Goal: Task Accomplishment & Management: Use online tool/utility

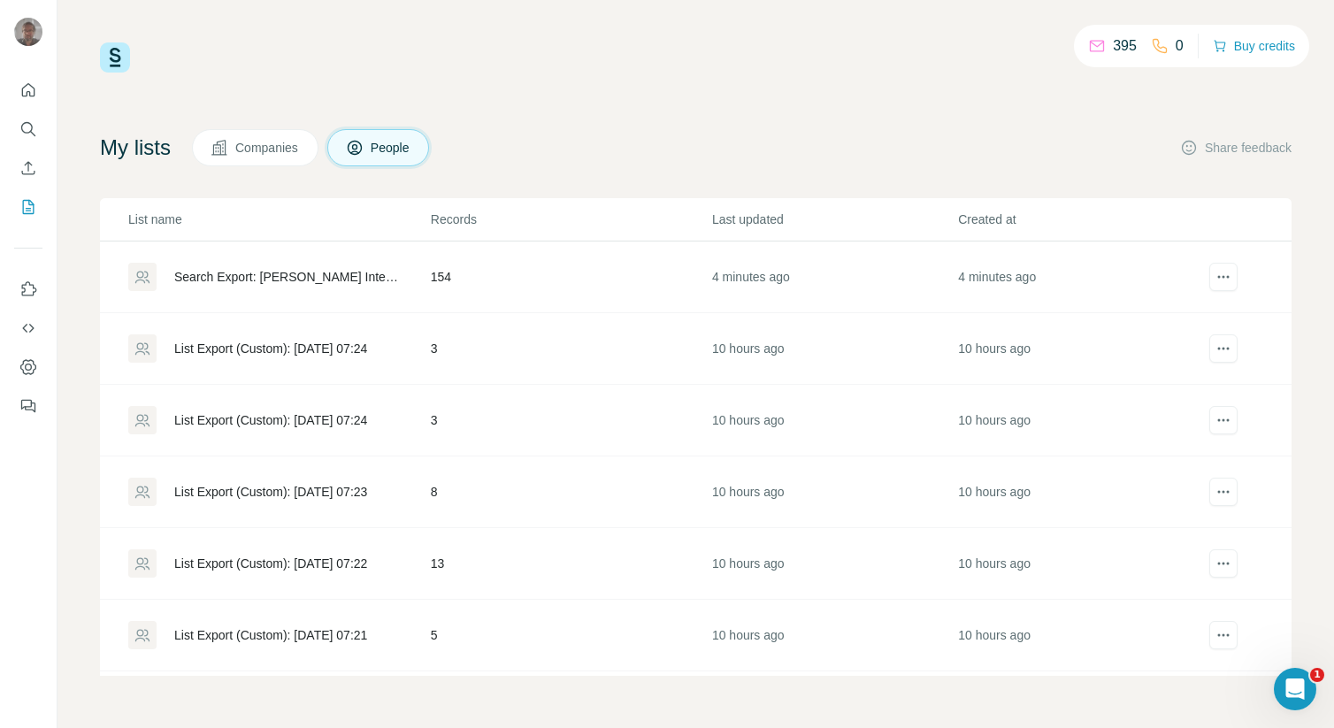
click at [344, 280] on div "Search Export: [PERSON_NAME] International & Co. KmG - [DATE] 16:57" at bounding box center [287, 277] width 226 height 18
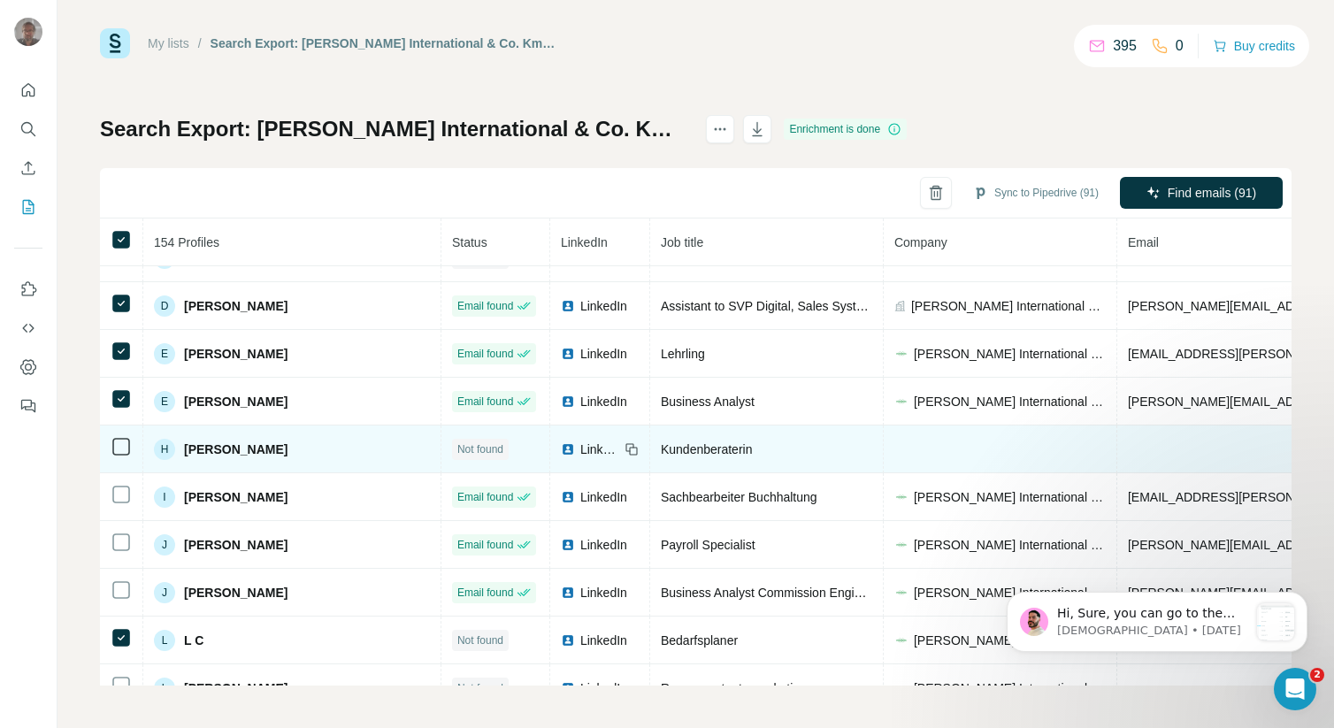
scroll to position [551, 0]
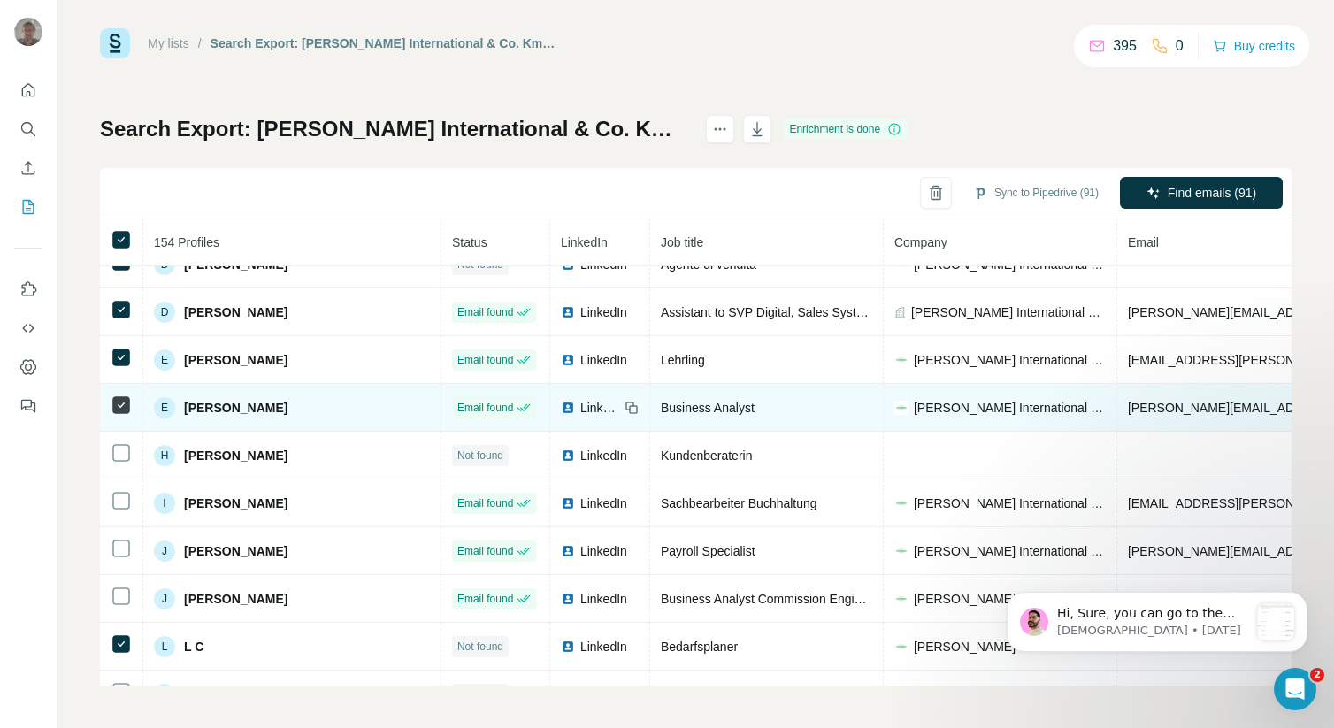
click at [119, 417] on td at bounding box center [121, 408] width 43 height 48
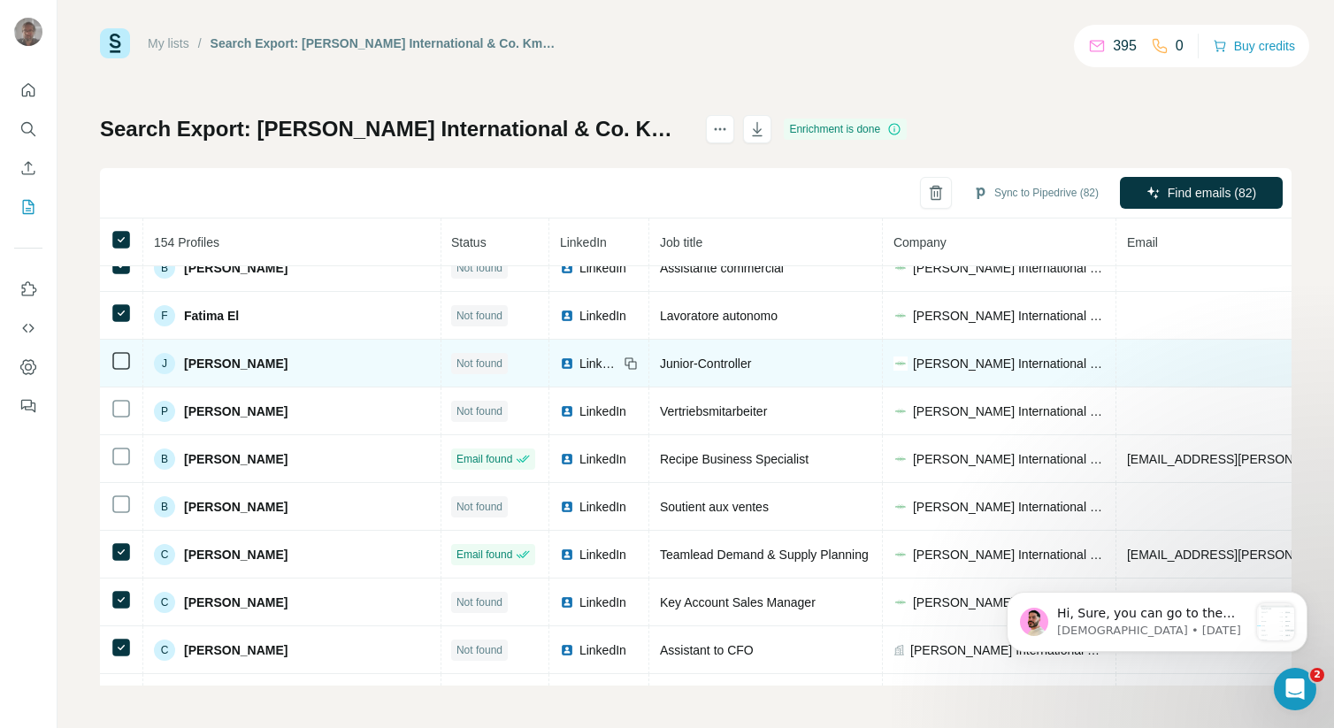
scroll to position [0, 1]
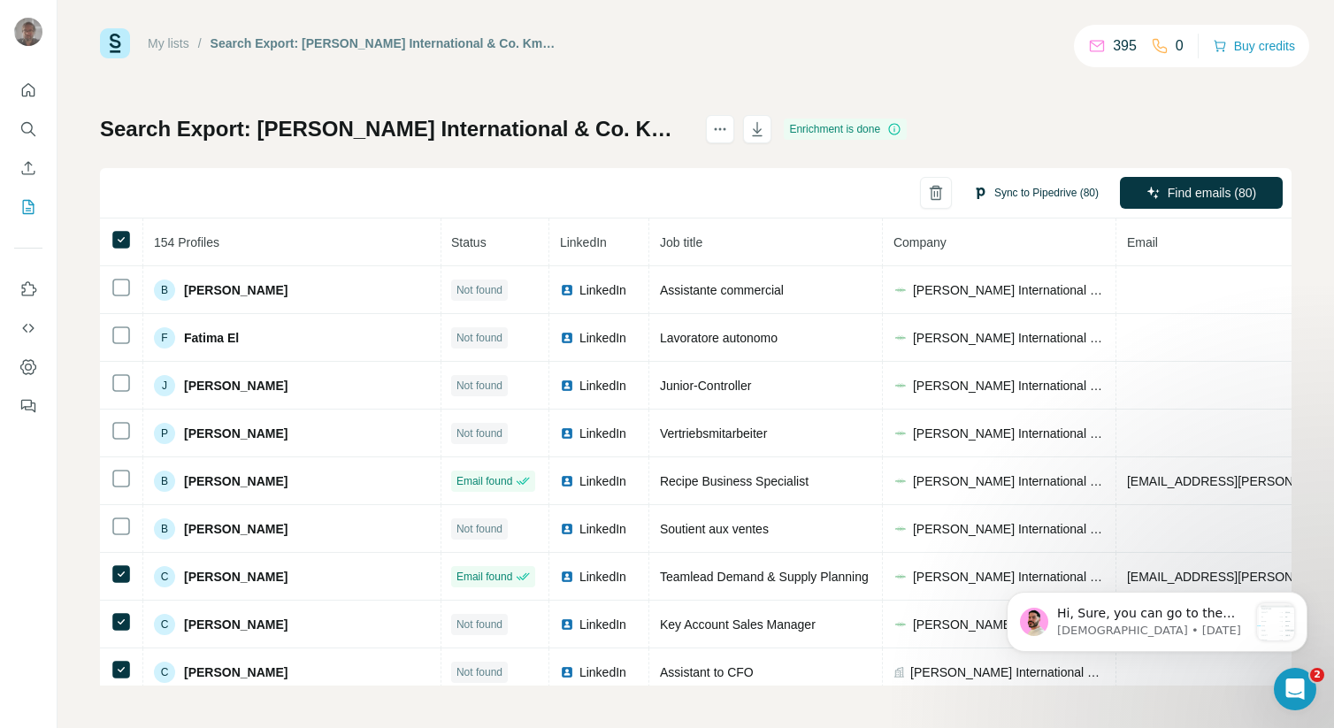
click at [1014, 192] on button "Sync to Pipedrive (80)" at bounding box center [1035, 193] width 150 height 27
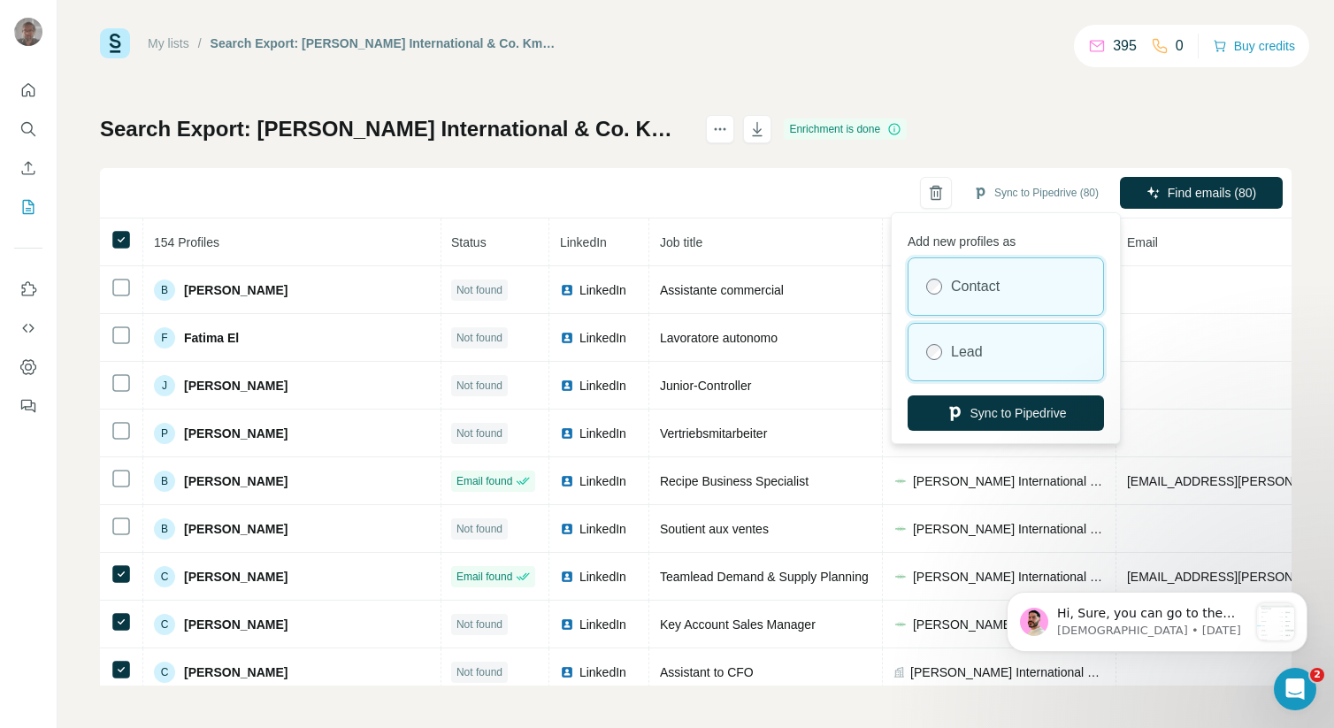
click at [968, 345] on label "Lead" at bounding box center [967, 351] width 32 height 21
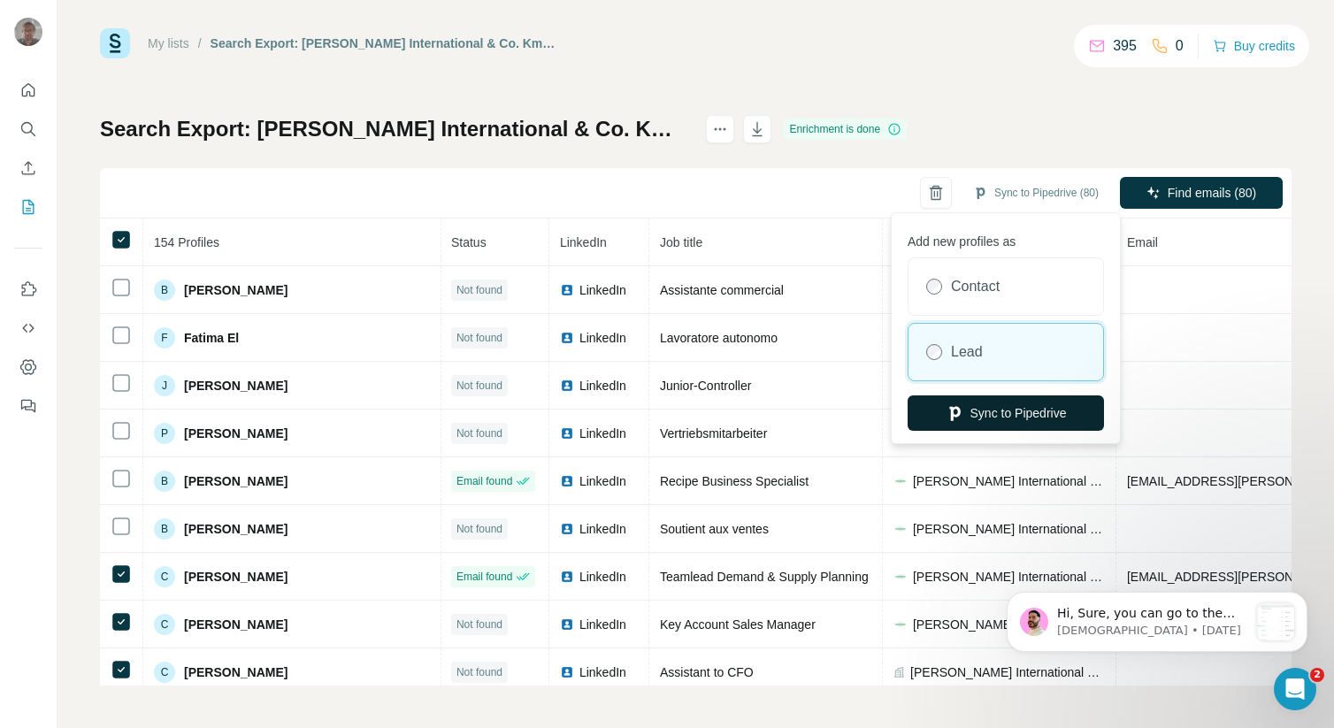
click at [983, 405] on button "Sync to Pipedrive" at bounding box center [1005, 412] width 196 height 35
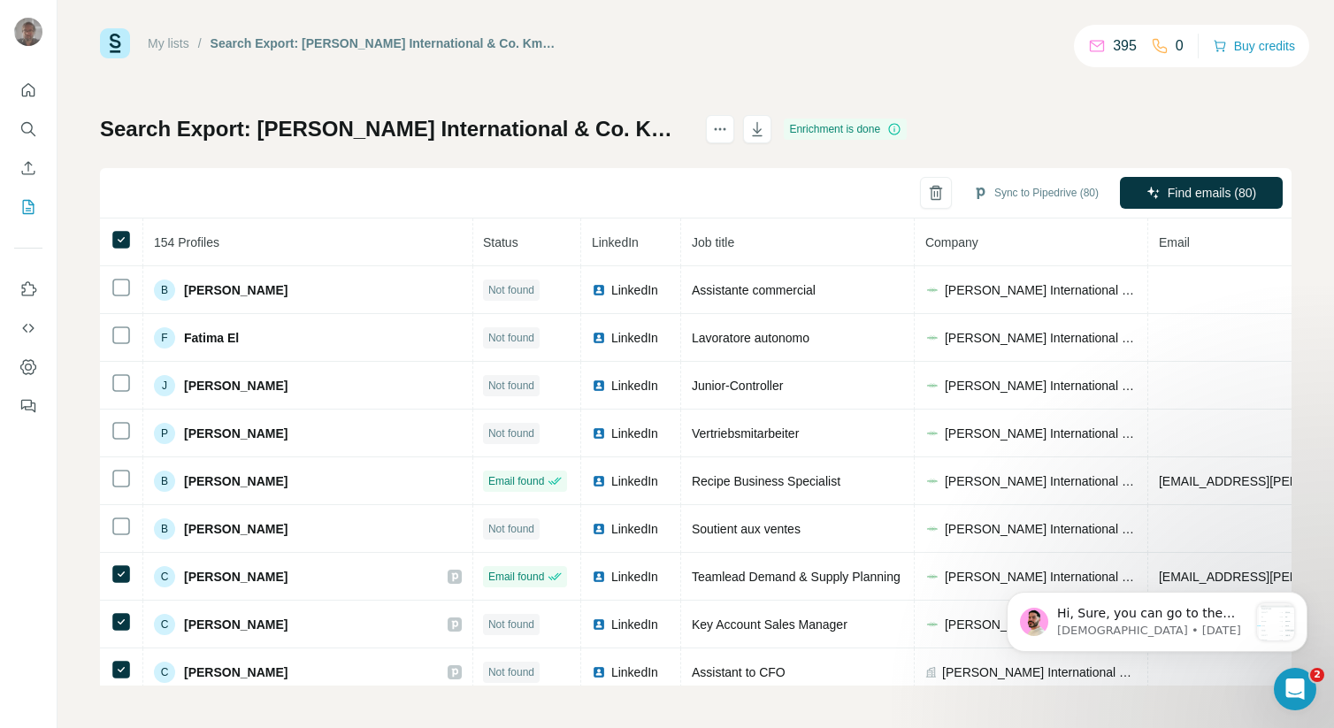
click at [676, 159] on div "Search Export: [PERSON_NAME] International & Co. KmG - [DATE] 16:57 Enrichment …" at bounding box center [695, 400] width 1191 height 570
click at [284, 77] on div "My lists / Search Export: [PERSON_NAME] International & Co. KmG - [DATE] 16:57 …" at bounding box center [695, 356] width 1191 height 657
